Goal: Transaction & Acquisition: Purchase product/service

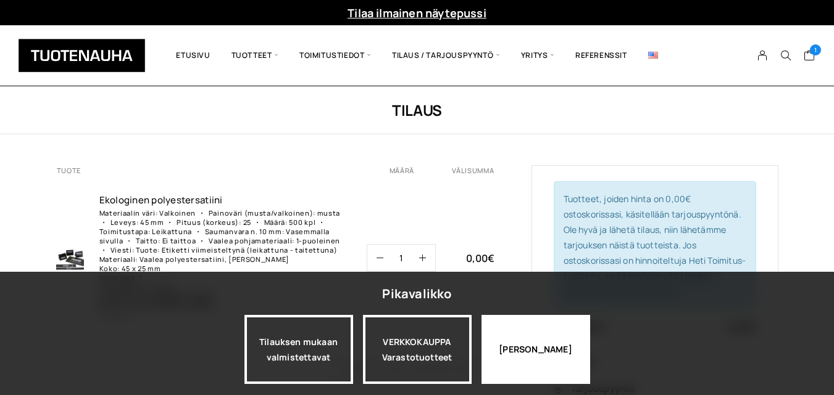
click at [532, 344] on div "Jatka katselua" at bounding box center [535, 349] width 109 height 69
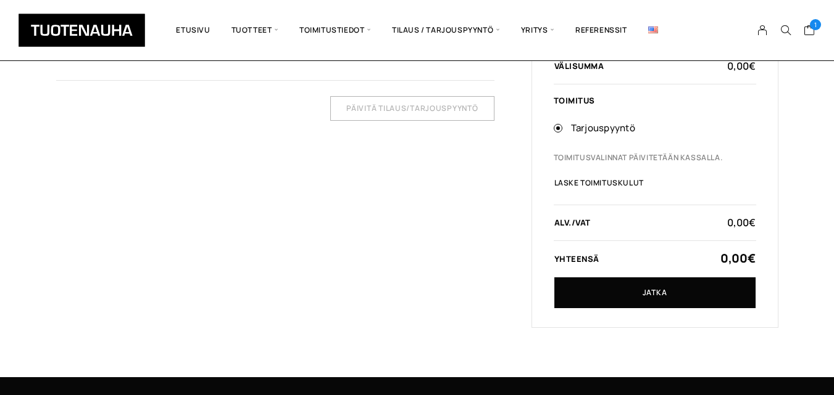
scroll to position [274, 0]
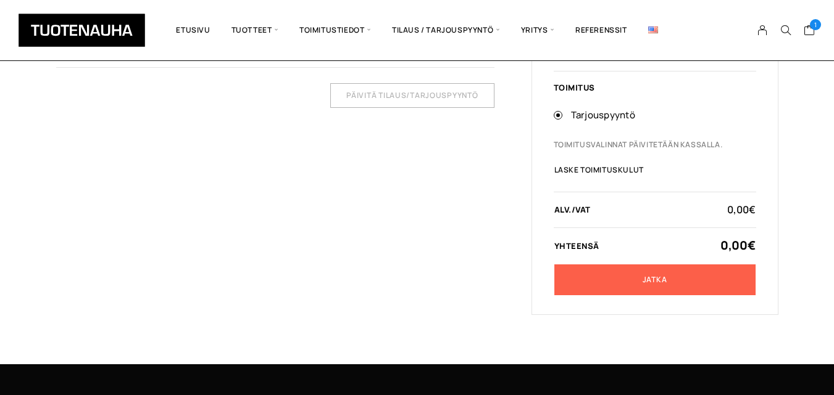
click at [568, 267] on link "Jatka" at bounding box center [654, 280] width 201 height 31
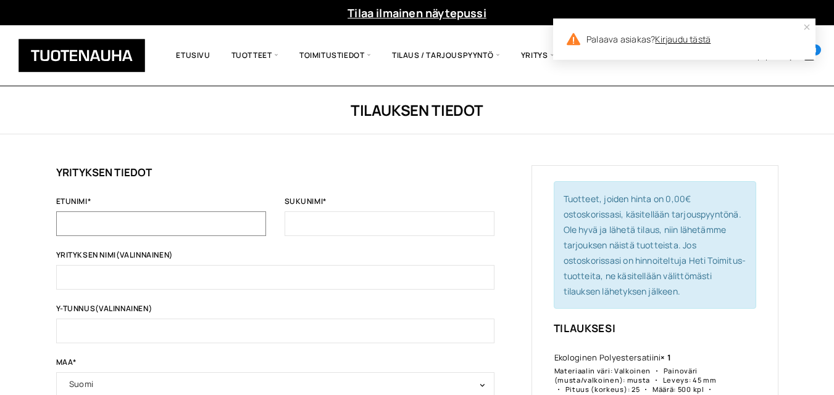
click at [231, 223] on input "Etunimi *" at bounding box center [161, 224] width 210 height 25
type input "m"
type input "Minna"
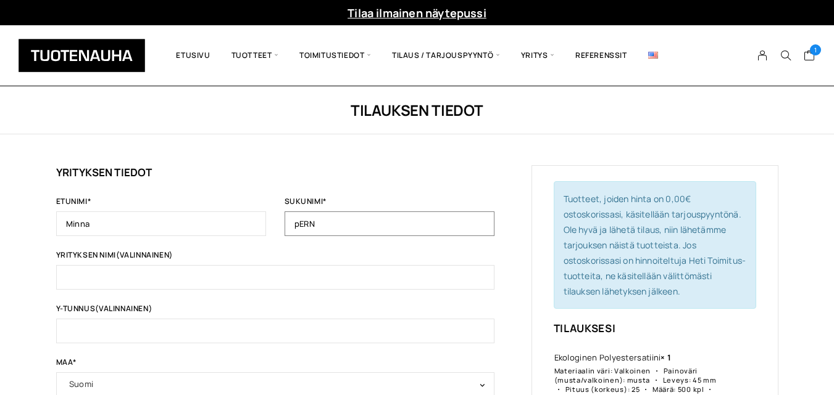
click at [394, 219] on input "pERN" at bounding box center [389, 224] width 210 height 25
type input "p"
type input "Perähuhta"
click at [258, 283] on input "Yrityksen nimi (valinnainen)" at bounding box center [275, 277] width 438 height 25
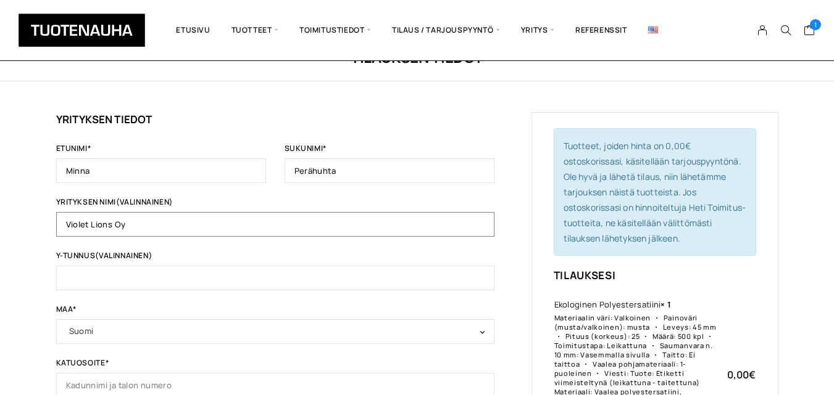
scroll to position [54, 0]
type input "Violet Lions Oy"
click at [228, 279] on input "Y-tunnus (valinnainen)" at bounding box center [275, 277] width 438 height 25
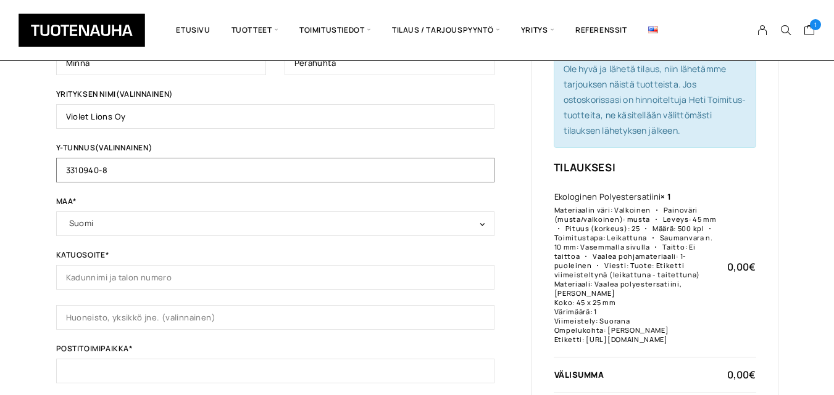
scroll to position [168, 0]
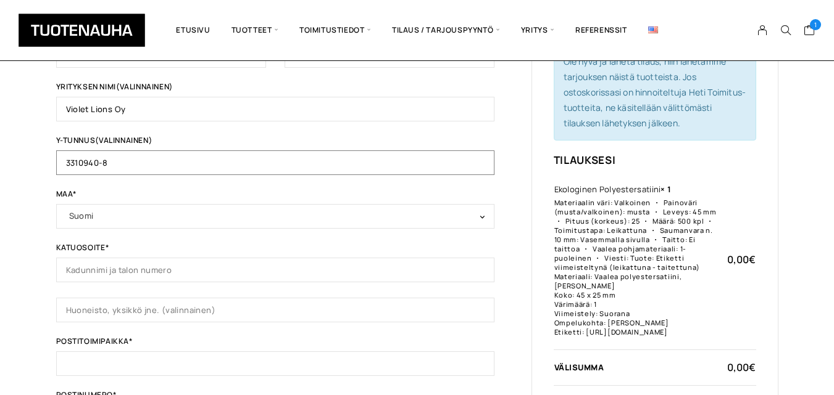
type input "3310940-8"
click at [183, 268] on input "Katuosoite *" at bounding box center [275, 270] width 438 height 25
type input "[STREET_ADDRESS]"
type input "29"
type input "Forssa"
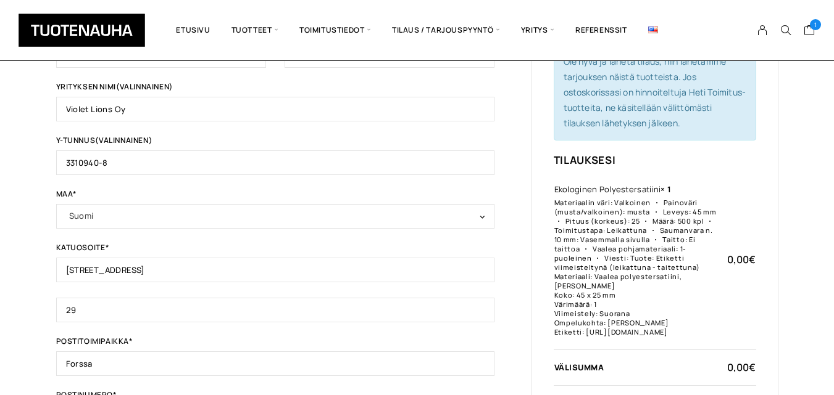
type input "30100"
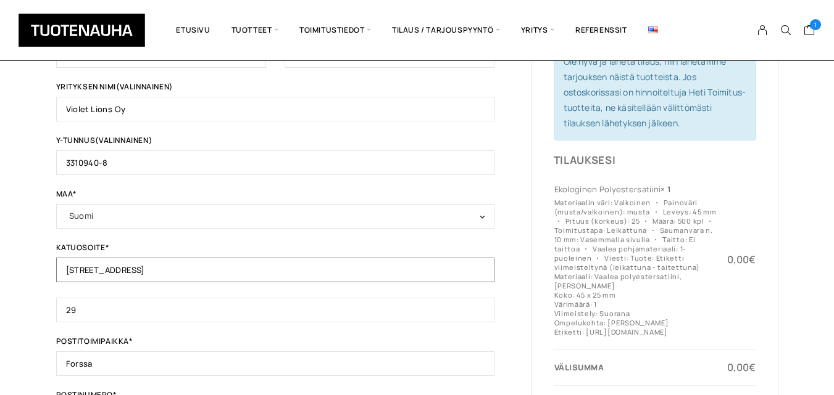
click at [168, 273] on input "[STREET_ADDRESS]" at bounding box center [275, 270] width 438 height 25
type input "Kartanonkatu 6 LH 6"
click at [141, 315] on input "29" at bounding box center [275, 310] width 438 height 25
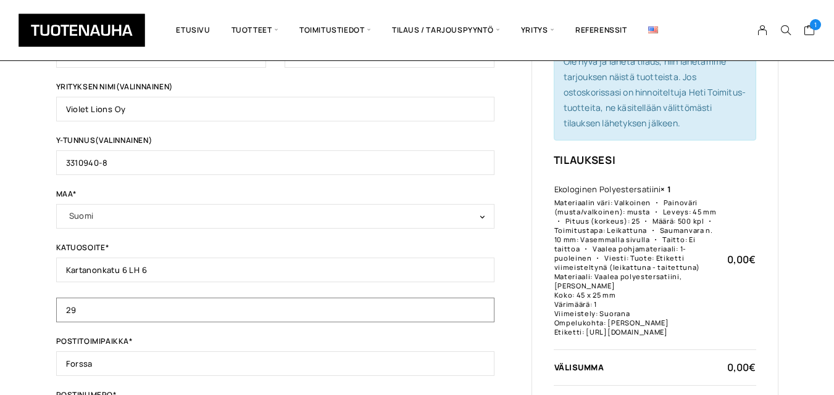
type input "2"
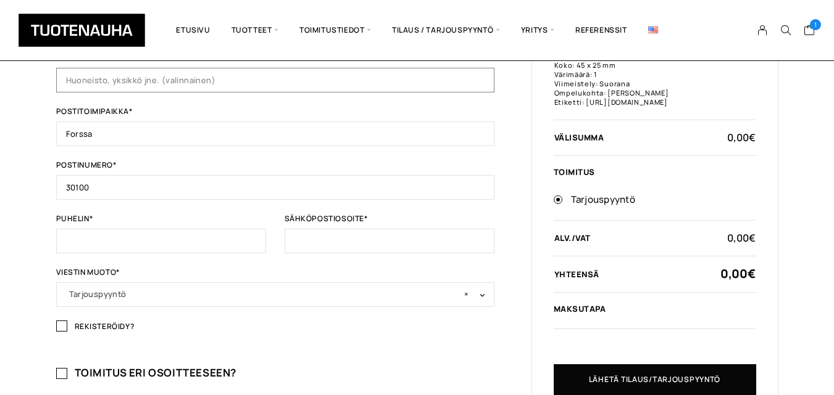
scroll to position [399, 0]
click at [96, 242] on input "Puhelin *" at bounding box center [161, 240] width 210 height 25
type input "050 3429539"
click at [315, 246] on input "Sähköpostiosoite *" at bounding box center [389, 240] width 210 height 25
type input "m"
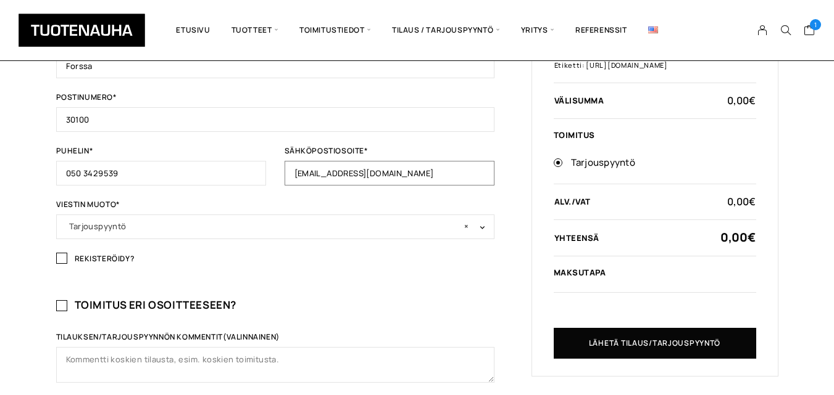
scroll to position [468, 0]
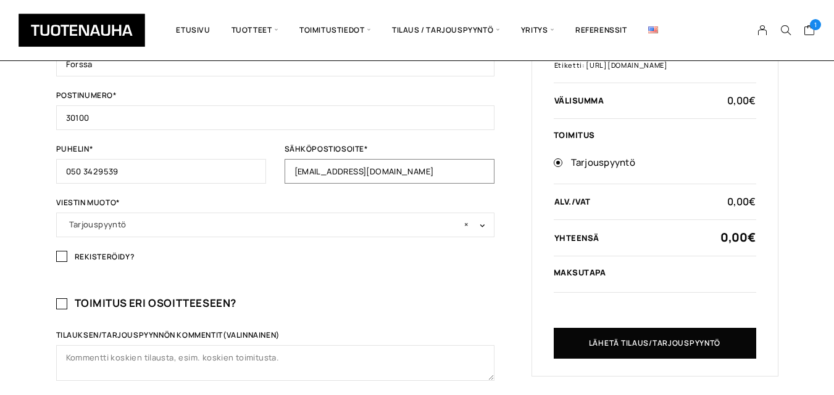
type input "[EMAIL_ADDRESS][DOMAIN_NAME]"
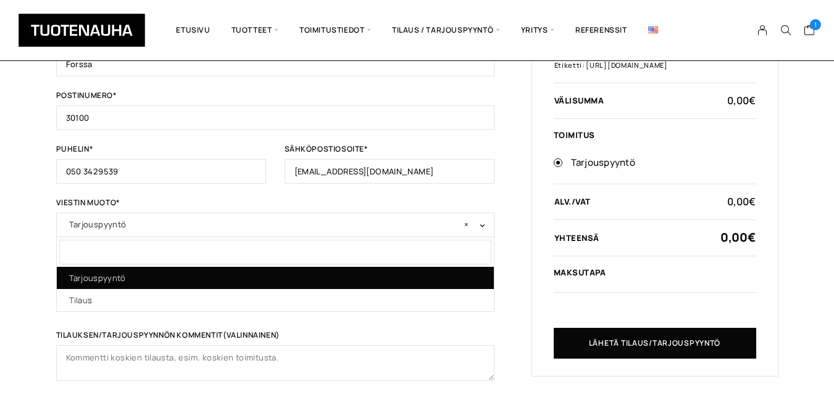
click at [252, 230] on span "× Tarjouspyyntö" at bounding box center [275, 224] width 412 height 17
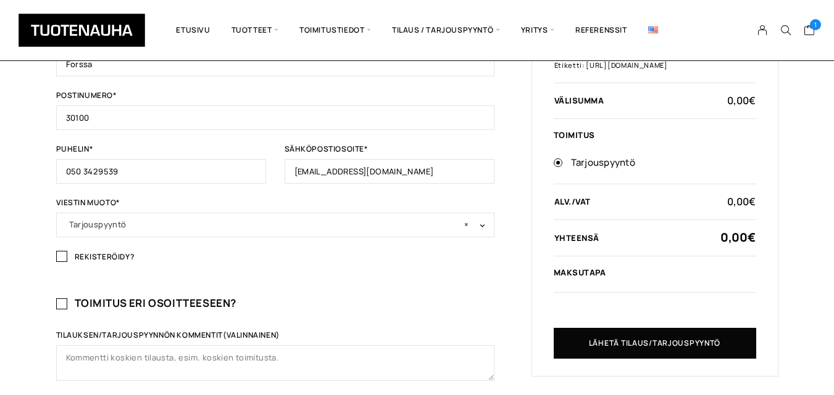
click at [252, 230] on span "× Tarjouspyyntö" at bounding box center [275, 224] width 412 height 17
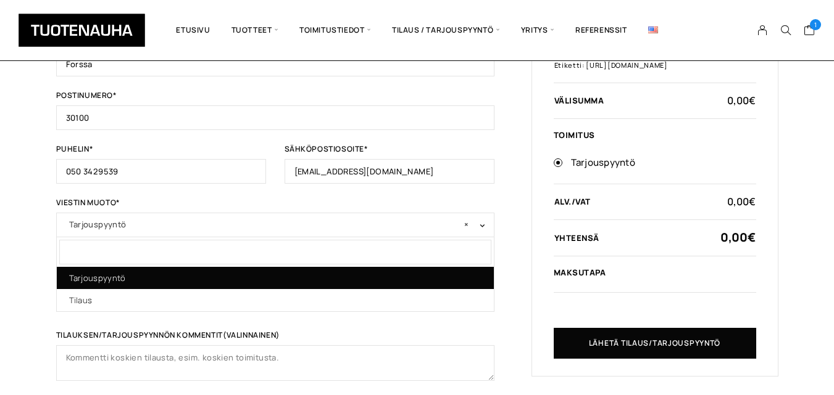
click at [252, 230] on span "× Tarjouspyyntö" at bounding box center [275, 224] width 412 height 17
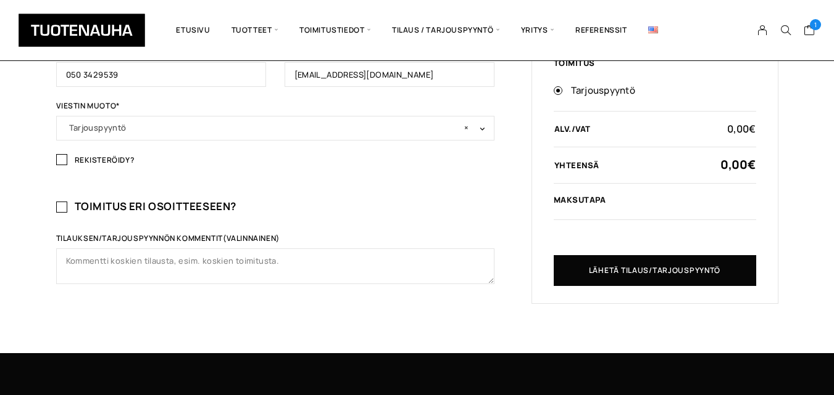
scroll to position [568, 0]
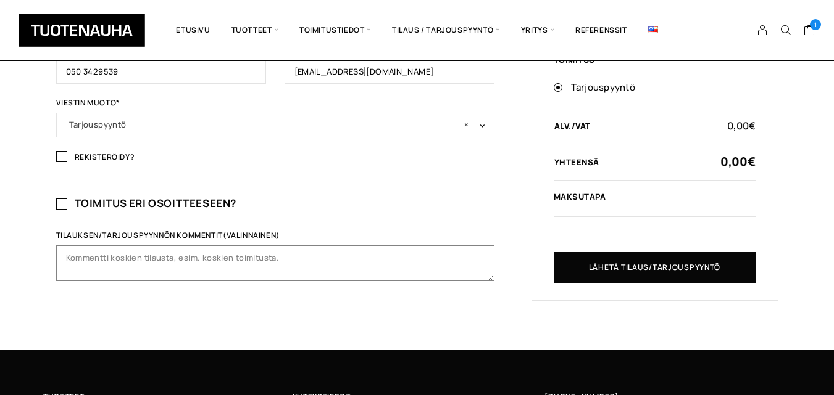
click at [154, 270] on textarea "Tilauksen/tarjouspyynnön kommentit (valinnainen)" at bounding box center [275, 264] width 438 height 36
click at [193, 262] on textarea "Voimmeko saada tarjouksen 200 kpl ja 500 kpl" at bounding box center [275, 264] width 438 height 36
click at [280, 264] on textarea "Voimmeko saada tarjouksen 250 kpl ja 500 kpl" at bounding box center [275, 264] width 438 height 36
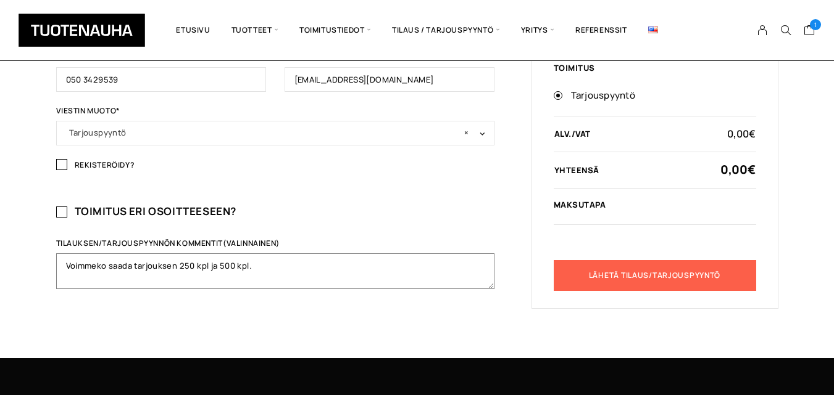
scroll to position [565, 0]
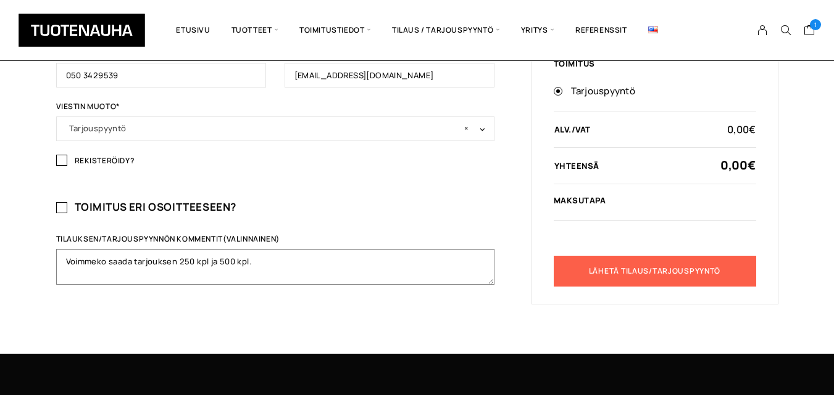
type textarea "Voimmeko saada tarjouksen 250 kpl ja 500 kpl."
click at [592, 276] on button "Lähetä tilaus/tarjouspyyntö" at bounding box center [654, 271] width 202 height 31
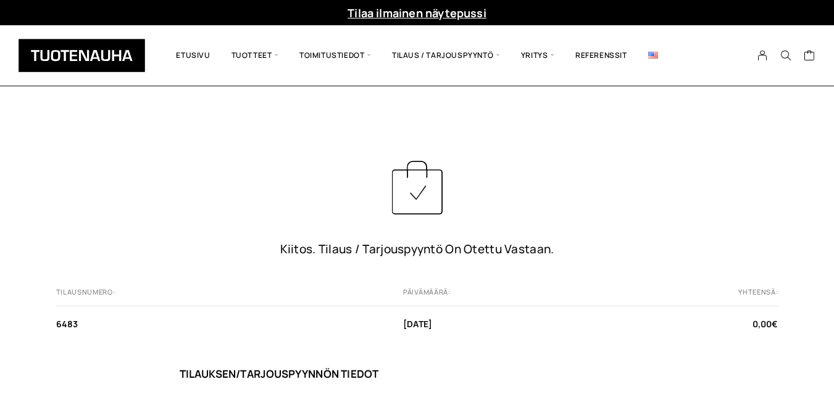
click at [437, 9] on link "Tilaa ilmainen näytepussi" at bounding box center [416, 13] width 139 height 15
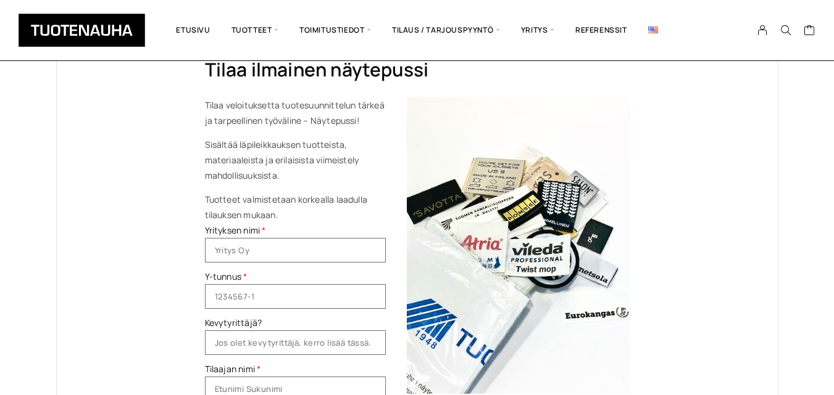
scroll to position [118, 0]
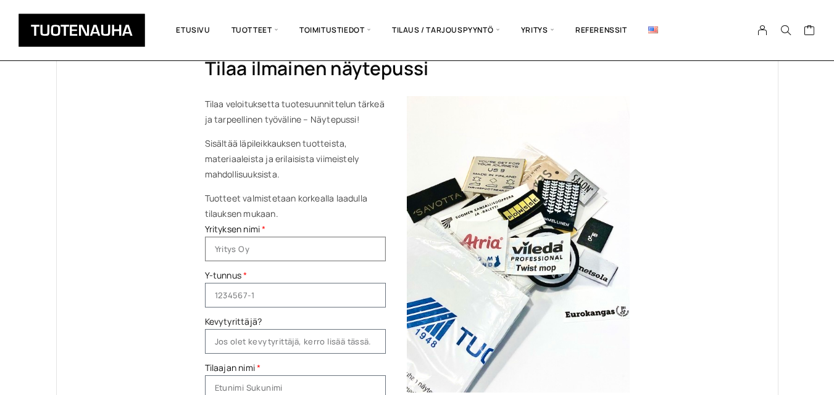
click at [255, 249] on input "Yrityksen nimi" at bounding box center [295, 249] width 181 height 25
type input "Violet Lions Oy"
click at [263, 295] on input "Y-tunnus" at bounding box center [295, 295] width 181 height 25
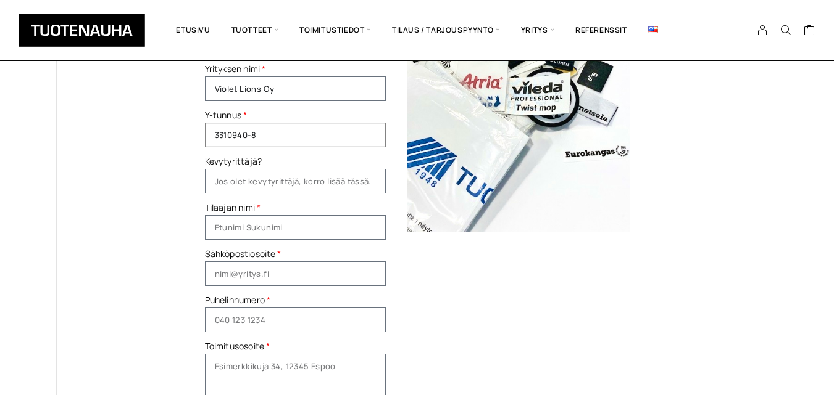
scroll to position [283, 0]
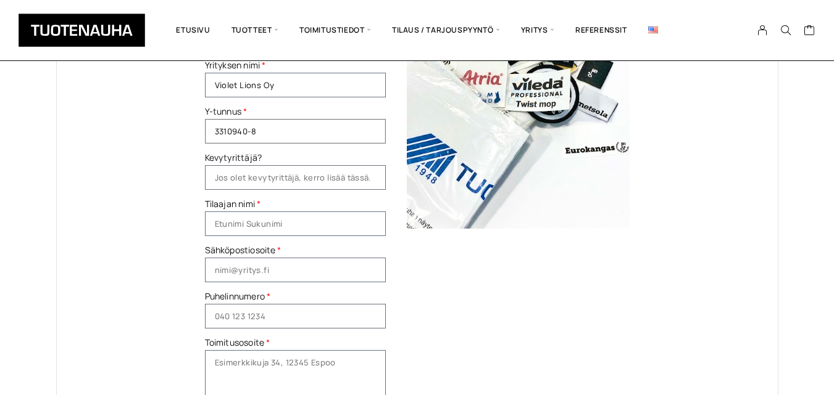
type input "3310940-8"
click at [251, 235] on input "Tilaajan nimi" at bounding box center [295, 224] width 181 height 25
type input "Minna Perahuhta"
click at [270, 271] on input "Sähköpostiosoite" at bounding box center [295, 270] width 181 height 25
type input "m"
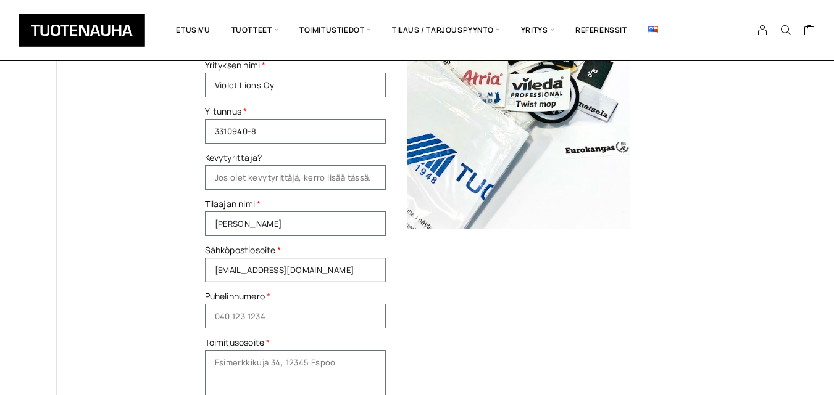
type input "[EMAIL_ADDRESS][DOMAIN_NAME]"
click at [270, 315] on input "Puhelinnumero" at bounding box center [295, 316] width 181 height 25
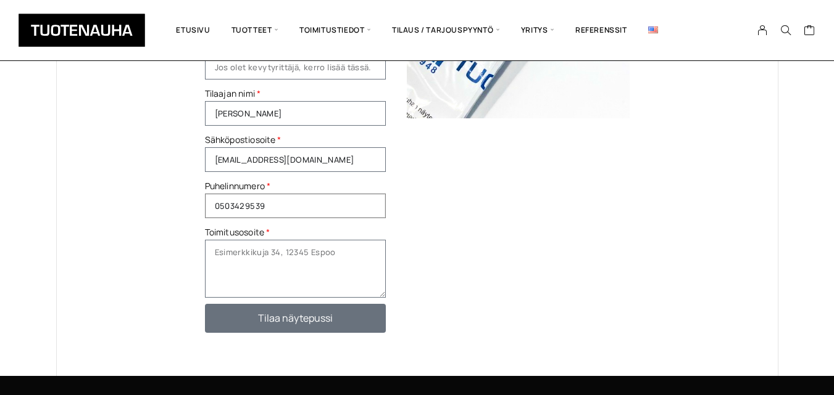
scroll to position [394, 0]
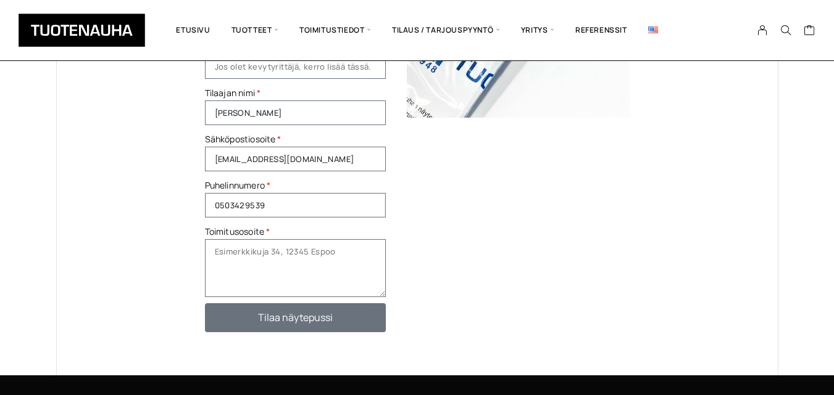
type input "0503429539"
click at [303, 267] on textarea "Toimitusosoite" at bounding box center [295, 268] width 181 height 58
type textarea "K"
type textarea "Kartanonkatu 6 LH 6, Forssa 30100"
click at [337, 317] on span "Tilaa näytepussi" at bounding box center [295, 318] width 144 height 10
